Goal: Task Accomplishment & Management: Use online tool/utility

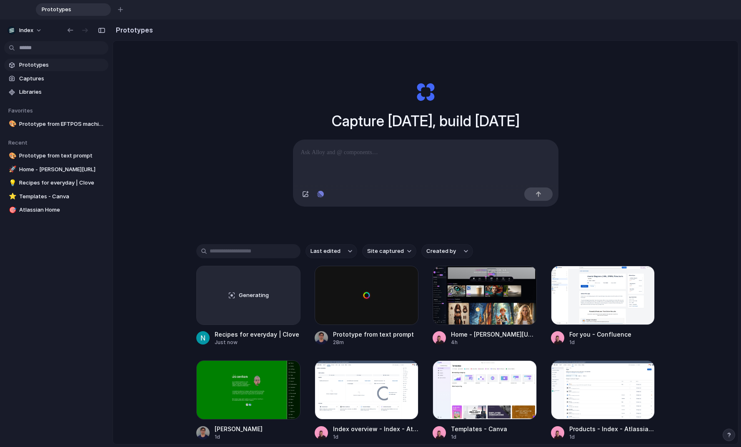
click at [132, 89] on div "Capture [DATE], build [DATE] Clone web app Clone screenshot Start from existing…" at bounding box center [425, 274] width 625 height 467
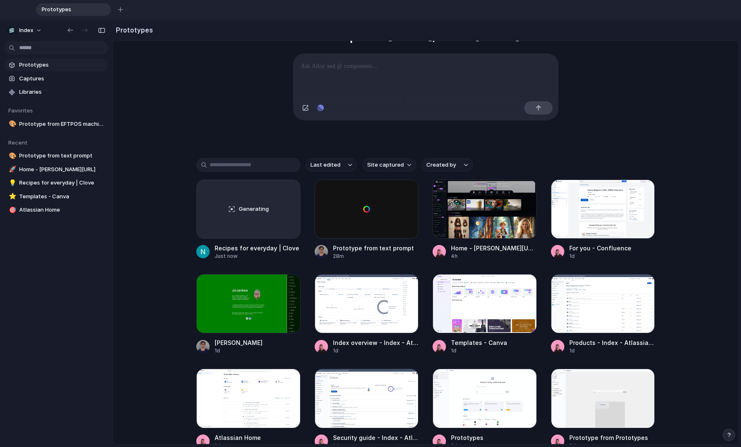
scroll to position [105, 0]
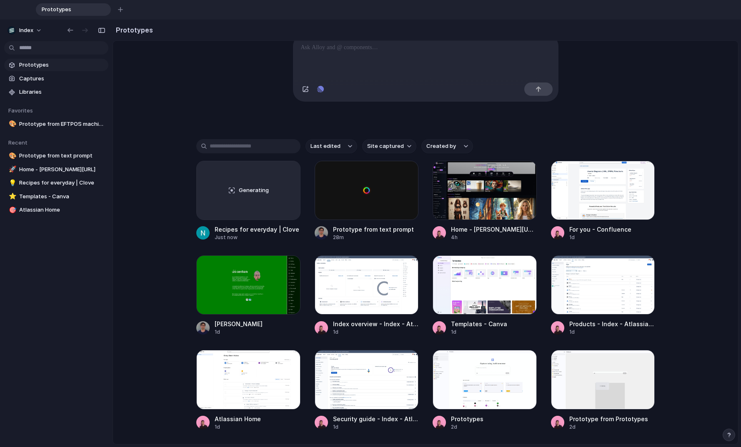
click at [160, 106] on div "Capture [DATE], build [DATE] Clone web app Clone screenshot Start from existing…" at bounding box center [425, 169] width 625 height 467
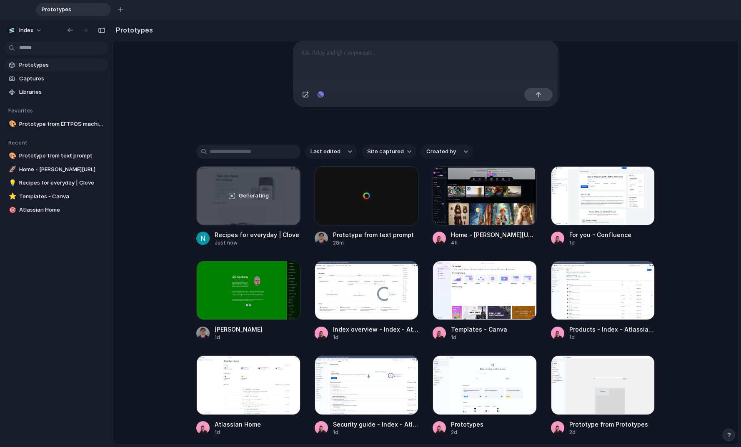
scroll to position [92, 0]
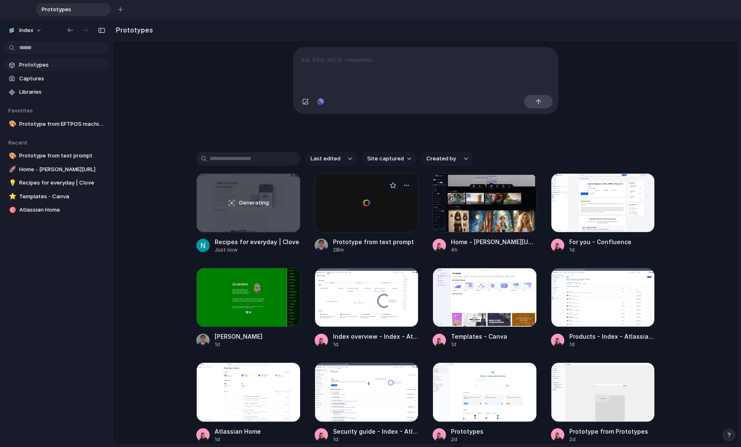
click at [365, 213] on div at bounding box center [367, 202] width 104 height 59
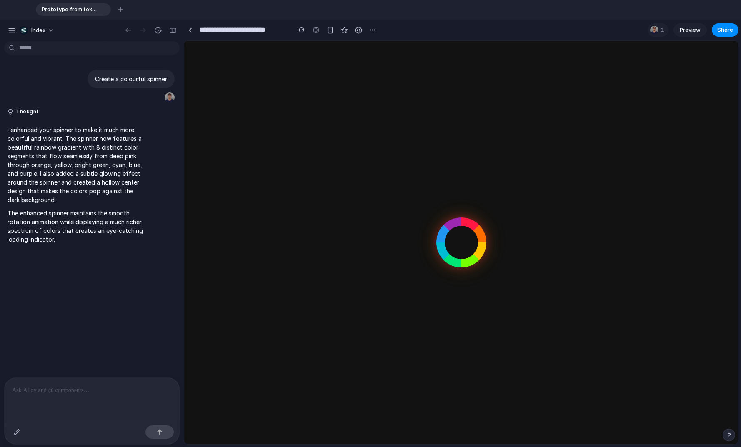
drag, startPoint x: 449, startPoint y: 225, endPoint x: 435, endPoint y: 247, distance: 26.6
click at [435, 248] on body at bounding box center [461, 242] width 554 height 403
click at [154, 30] on div "button" at bounding box center [157, 30] width 7 height 7
click at [155, 29] on div "v1 Current" at bounding box center [370, 223] width 741 height 447
click at [158, 29] on div "button" at bounding box center [157, 30] width 7 height 7
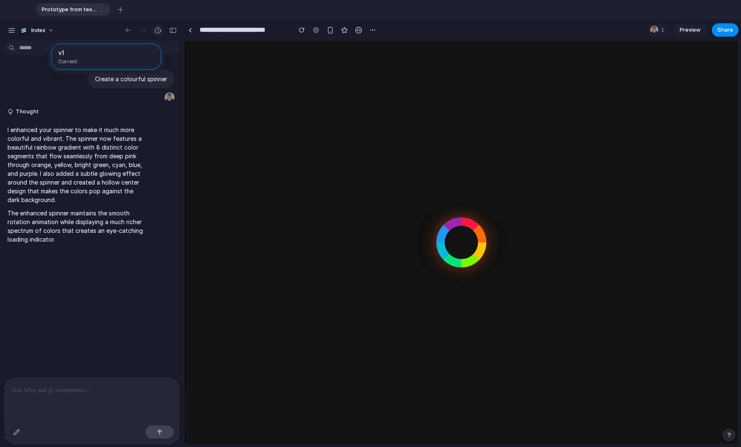
click at [158, 29] on div "v1 Current" at bounding box center [370, 223] width 741 height 447
click at [128, 30] on div "button" at bounding box center [128, 30] width 8 height 7
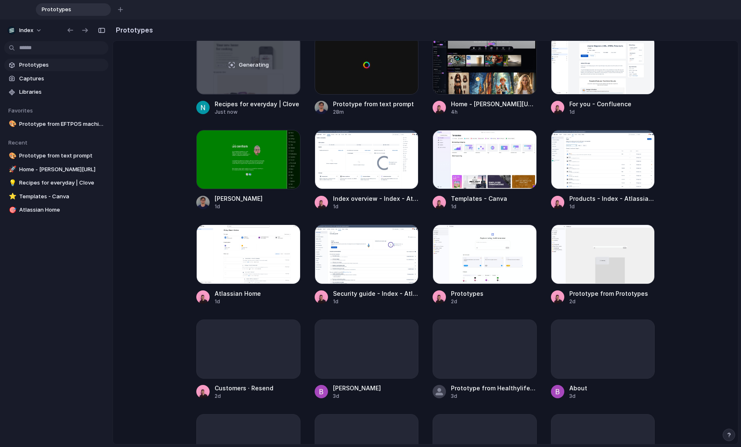
click at [154, 126] on div "Capture today, build tomorrow Clone web app Clone screenshot Start from existin…" at bounding box center [425, 43] width 625 height 467
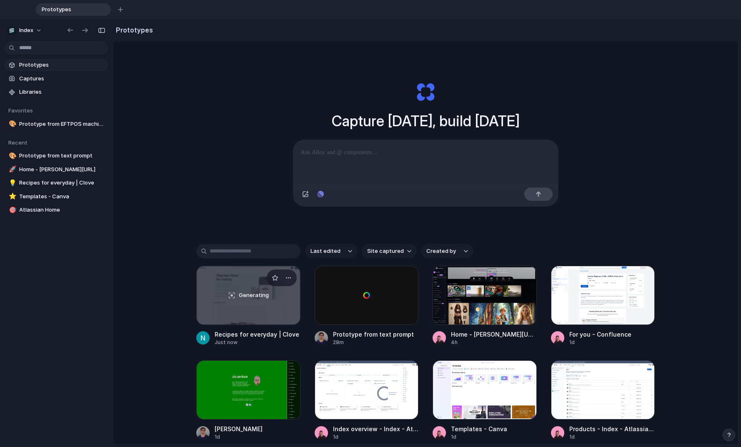
click at [245, 283] on div "Generating" at bounding box center [248, 295] width 103 height 58
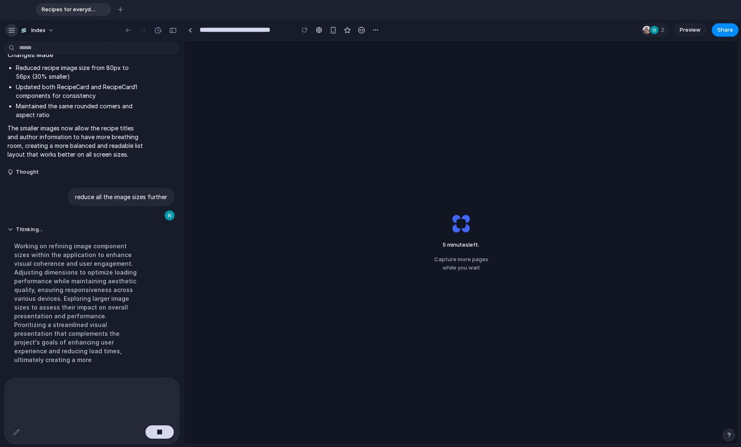
click at [7, 30] on button "button" at bounding box center [11, 30] width 12 height 12
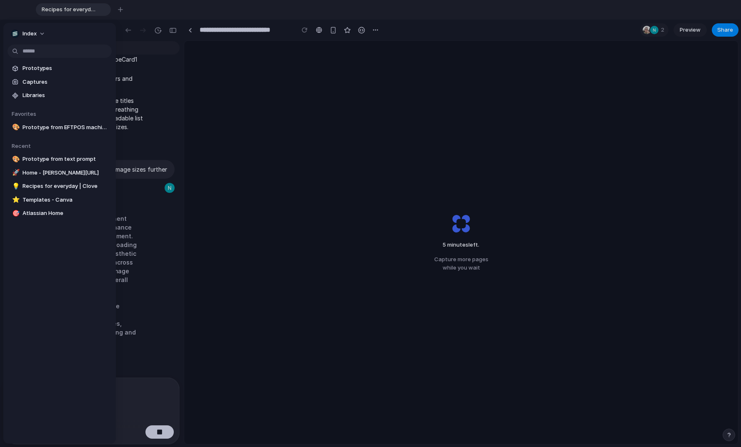
scroll to position [830, 0]
click at [190, 72] on div at bounding box center [370, 223] width 741 height 447
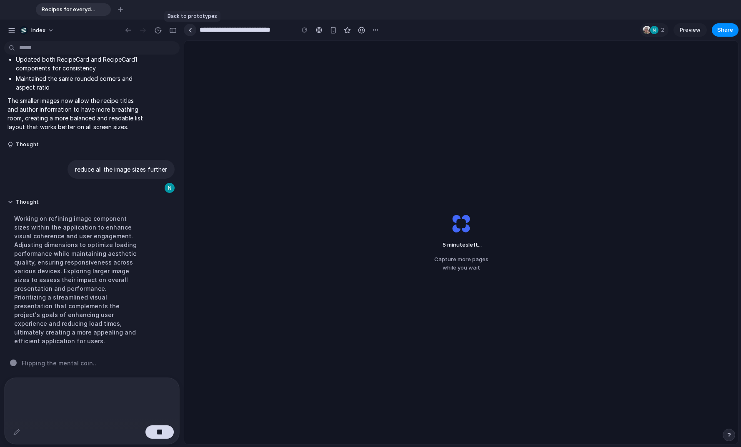
click at [195, 28] on link at bounding box center [190, 30] width 12 height 12
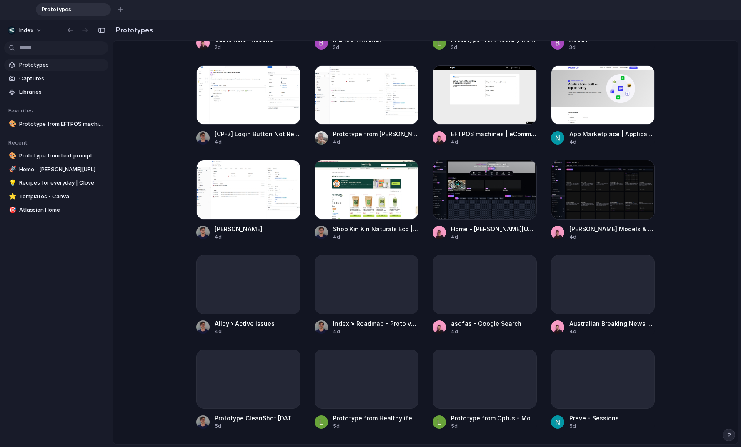
click at [169, 259] on main "Capture today, build tomorrow Clone web app Clone screenshot Start from existin…" at bounding box center [425, 242] width 626 height 404
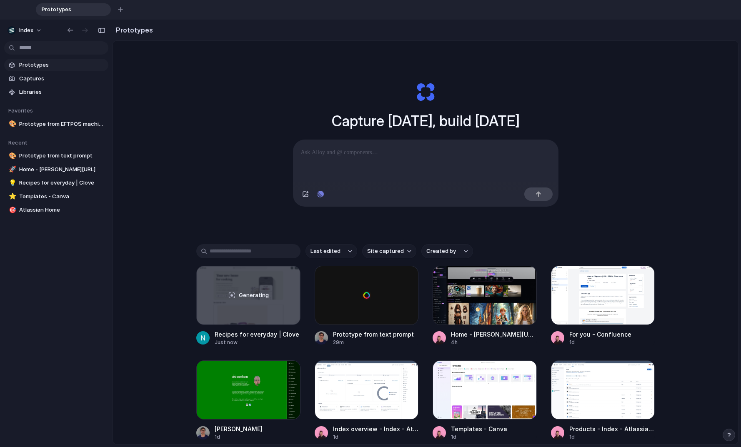
click at [220, 254] on input "text" at bounding box center [248, 251] width 104 height 14
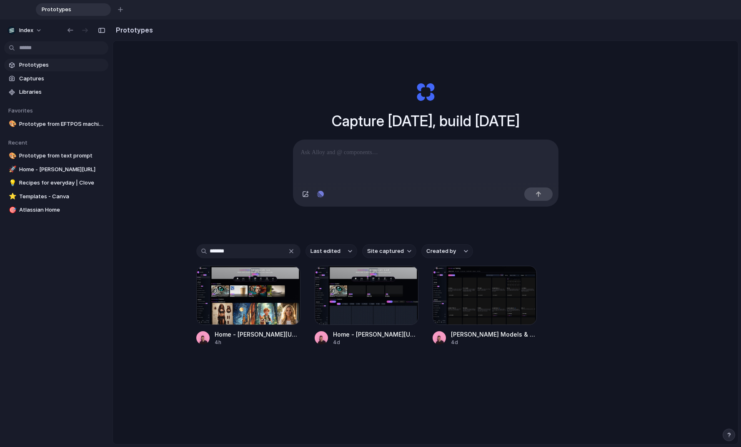
type input "********"
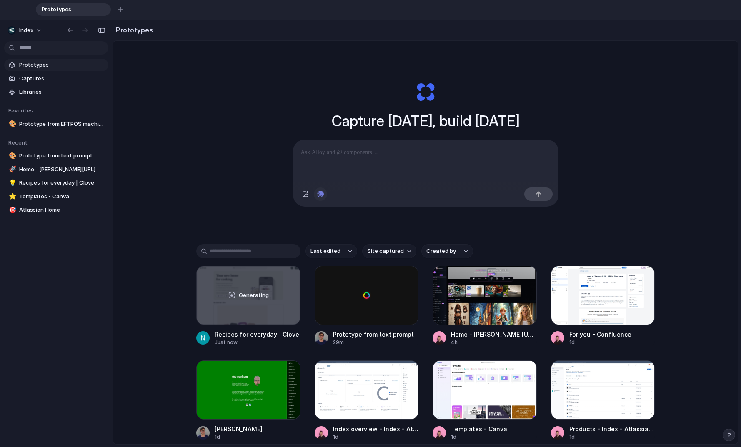
click at [320, 197] on div "button" at bounding box center [320, 194] width 7 height 7
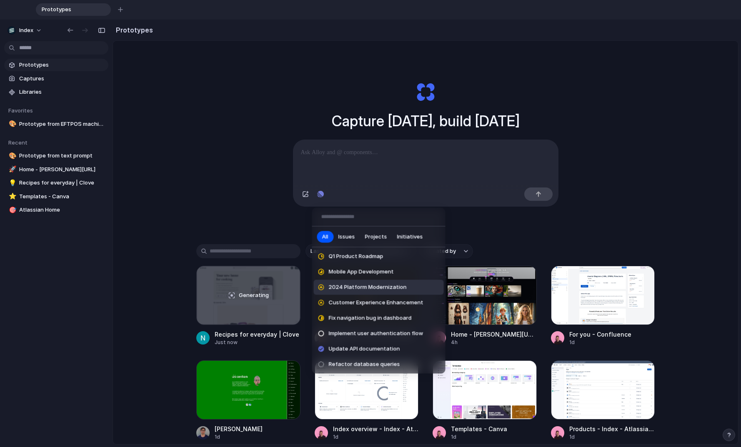
click at [330, 294] on li "2024 Platform Modernization" at bounding box center [379, 287] width 130 height 15
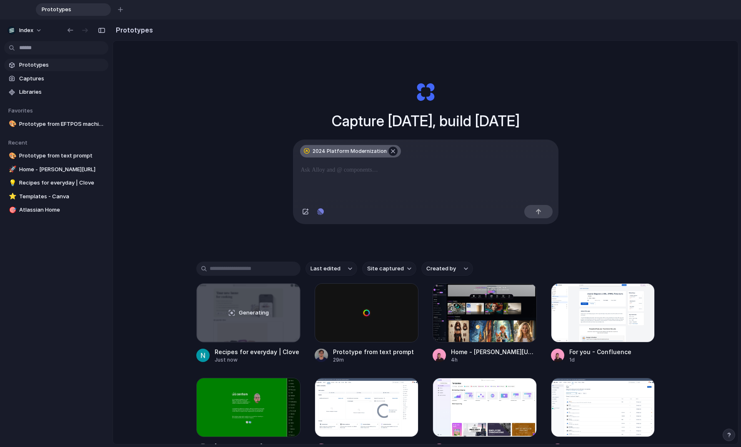
click at [388, 149] on button "button" at bounding box center [392, 151] width 9 height 9
